Goal: Find specific page/section: Find specific page/section

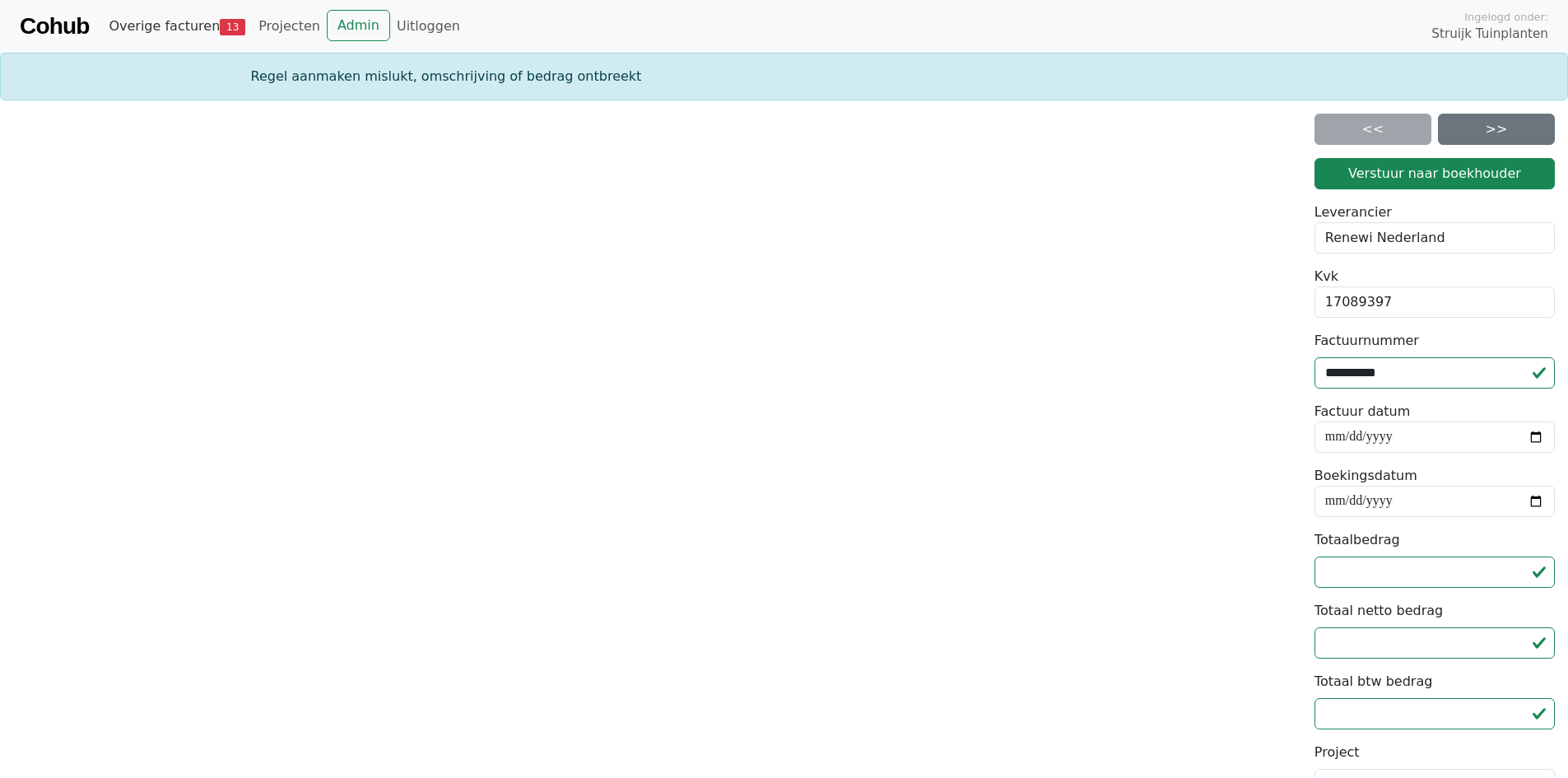
click at [168, 23] on link "Overige facturen 13" at bounding box center [177, 26] width 150 height 33
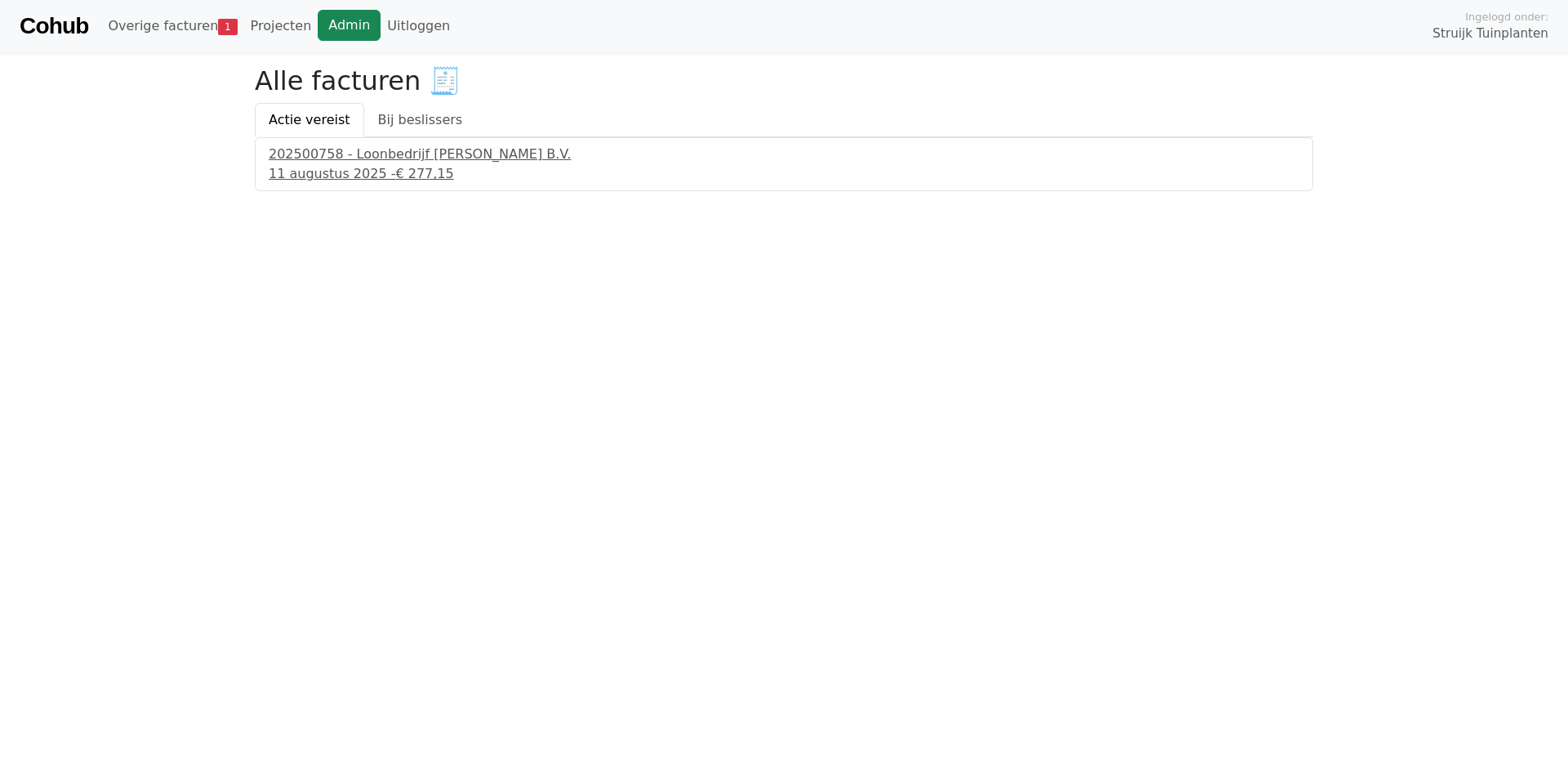
click at [330, 28] on link "Admin" at bounding box center [349, 25] width 63 height 31
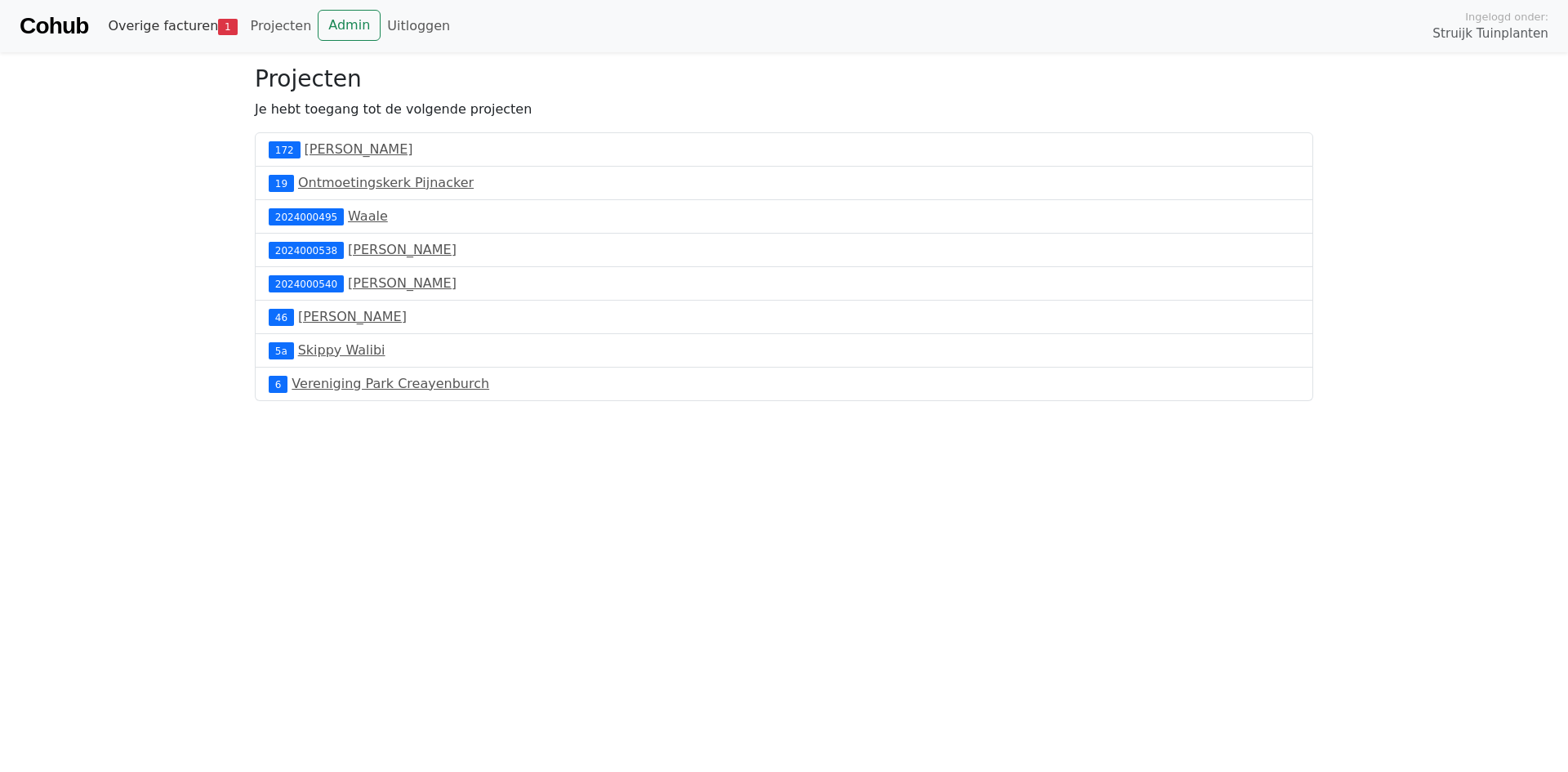
click at [145, 33] on link "Overige facturen 1" at bounding box center [172, 26] width 142 height 33
